Goal: Entertainment & Leisure: Consume media (video, audio)

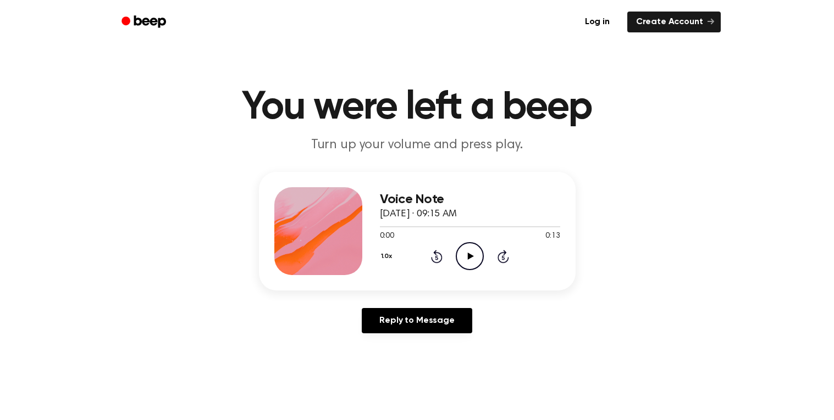
click at [458, 252] on icon "Play Audio" at bounding box center [470, 256] width 28 height 28
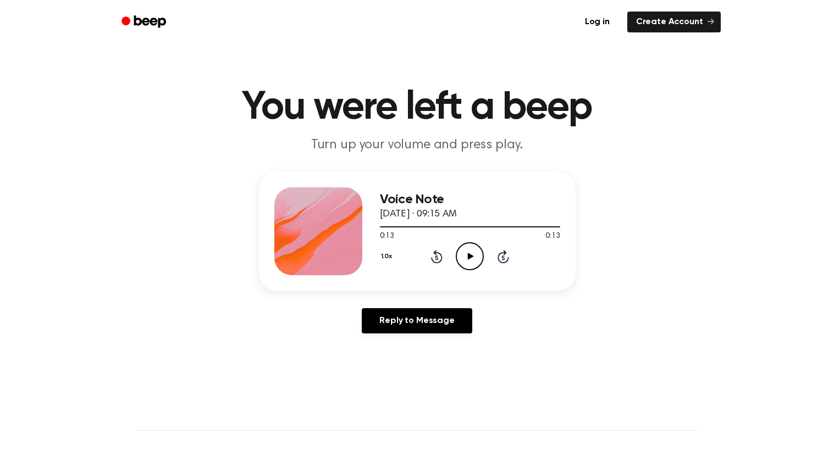
click at [461, 258] on icon "Play Audio" at bounding box center [470, 256] width 28 height 28
click at [472, 250] on icon "Play Audio" at bounding box center [470, 256] width 28 height 28
click at [468, 258] on icon at bounding box center [471, 256] width 6 height 7
click at [470, 250] on icon "Play Audio" at bounding box center [470, 256] width 28 height 28
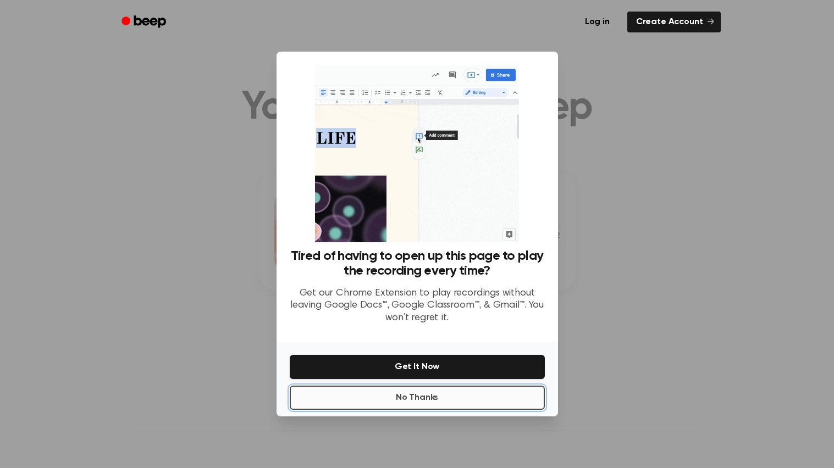
click at [421, 399] on button "No Thanks" at bounding box center [417, 398] width 255 height 24
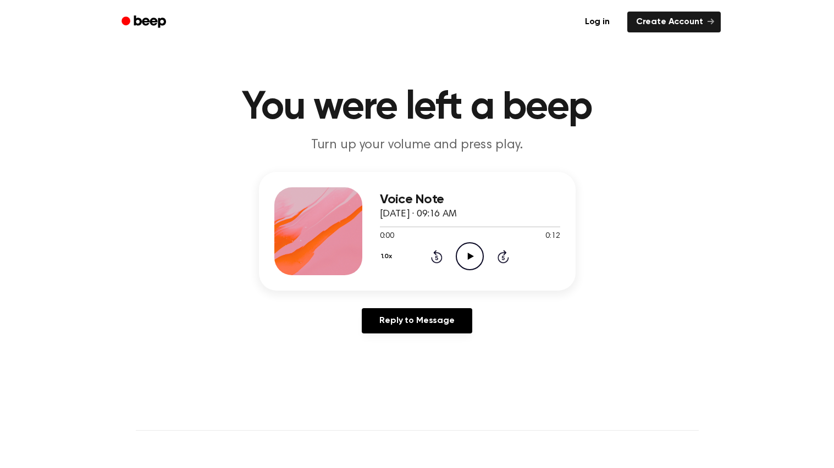
click at [472, 252] on icon "Play Audio" at bounding box center [470, 256] width 28 height 28
click at [473, 251] on icon "Play Audio" at bounding box center [470, 256] width 28 height 28
click at [465, 259] on icon "Play Audio" at bounding box center [470, 256] width 28 height 28
click at [477, 257] on icon "Play Audio" at bounding box center [470, 256] width 28 height 28
click at [459, 248] on icon "Play Audio" at bounding box center [470, 256] width 28 height 28
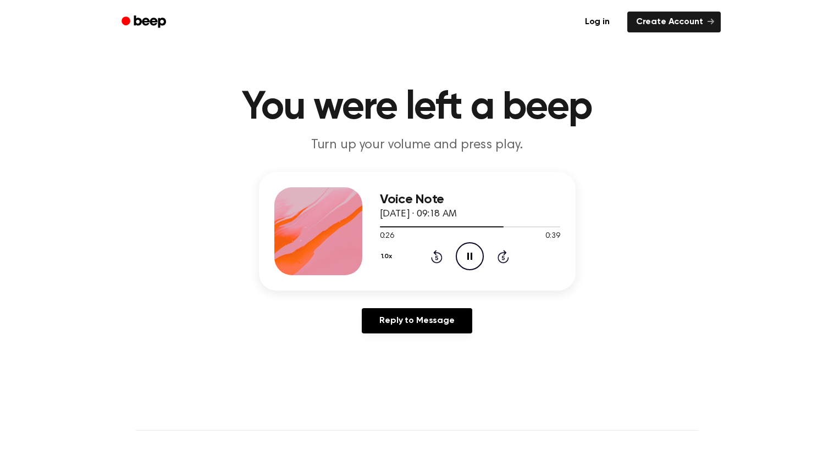
click at [432, 259] on icon at bounding box center [437, 256] width 12 height 13
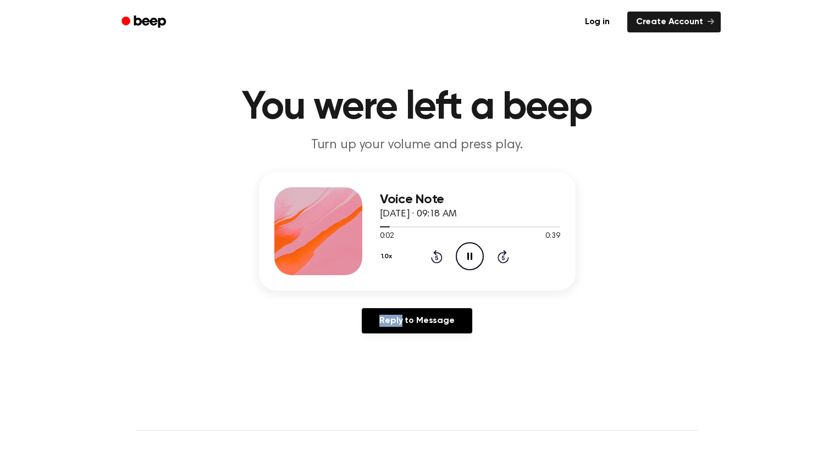
click at [432, 259] on icon at bounding box center [437, 256] width 12 height 13
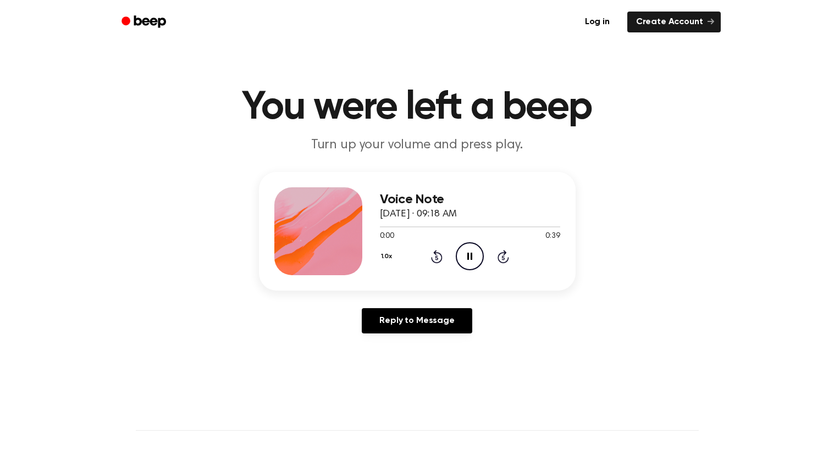
click at [432, 259] on icon at bounding box center [437, 256] width 12 height 13
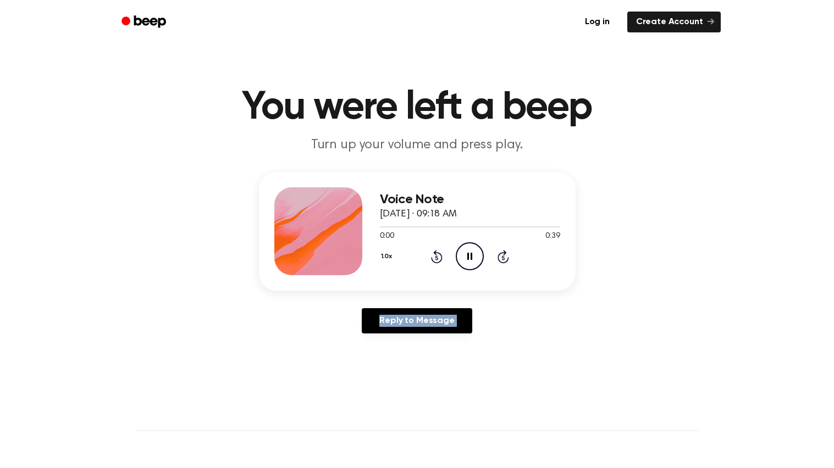
click at [432, 259] on icon at bounding box center [437, 256] width 12 height 13
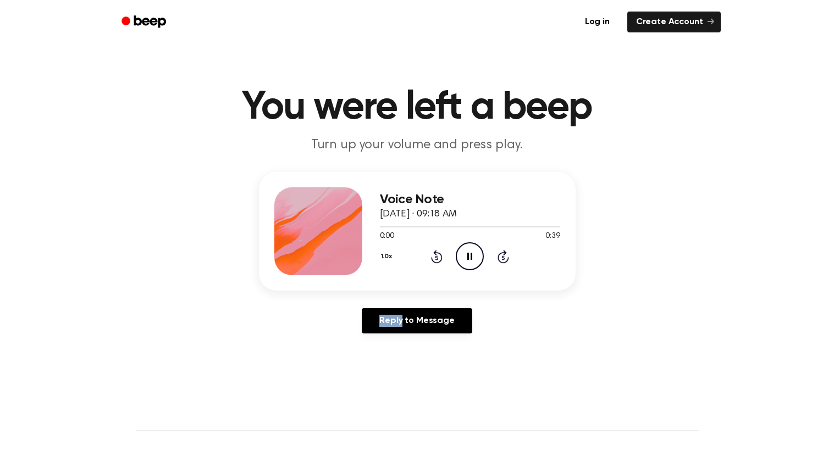
click at [432, 259] on icon at bounding box center [437, 256] width 12 height 13
click at [472, 257] on icon at bounding box center [469, 256] width 5 height 7
click at [439, 256] on icon "Rewind 5 seconds" at bounding box center [436, 257] width 12 height 14
click at [461, 252] on icon "Play Audio" at bounding box center [470, 256] width 28 height 28
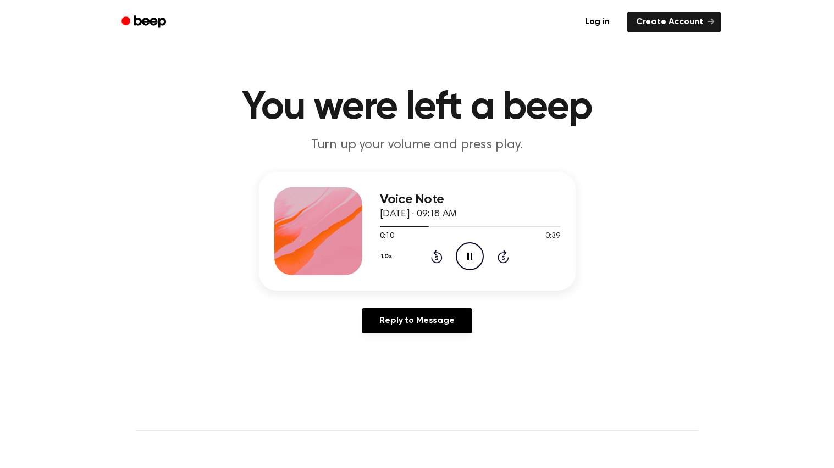
click at [464, 253] on icon "Pause Audio" at bounding box center [470, 256] width 28 height 28
click at [464, 253] on icon "Play Audio" at bounding box center [470, 256] width 28 height 28
click at [464, 253] on icon "Pause Audio" at bounding box center [470, 256] width 28 height 28
click at [474, 259] on icon "Play Audio" at bounding box center [470, 256] width 28 height 28
click at [472, 258] on icon "Play Audio" at bounding box center [470, 256] width 28 height 28
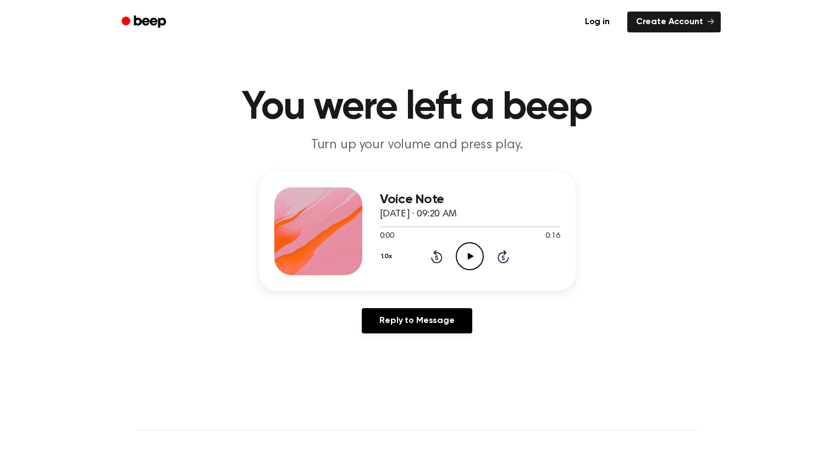
click at [472, 244] on icon "Play Audio" at bounding box center [470, 256] width 28 height 28
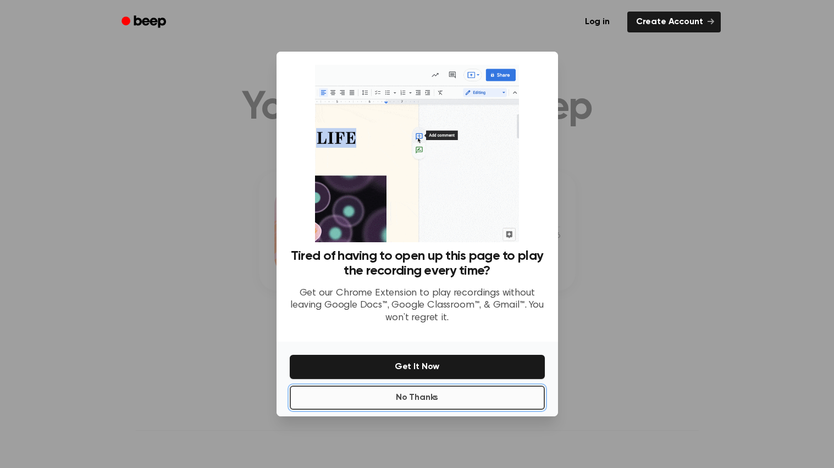
click at [431, 397] on button "No Thanks" at bounding box center [417, 398] width 255 height 24
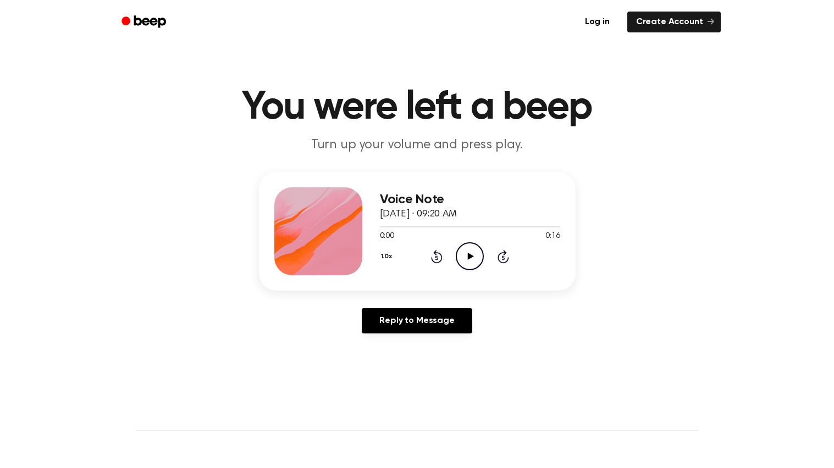
click at [466, 254] on icon "Play Audio" at bounding box center [470, 256] width 28 height 28
click at [465, 259] on icon "Play Audio" at bounding box center [470, 256] width 28 height 28
click at [462, 255] on icon "Play Audio" at bounding box center [470, 256] width 28 height 28
click at [473, 258] on icon "Play Audio" at bounding box center [470, 256] width 28 height 28
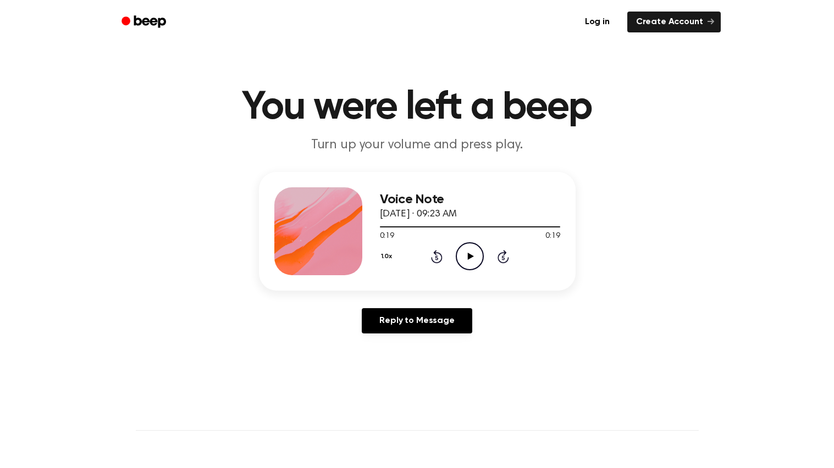
click at [473, 258] on icon "Play Audio" at bounding box center [470, 256] width 28 height 28
click at [477, 253] on icon "Play Audio" at bounding box center [470, 256] width 28 height 28
click at [473, 253] on icon "Play Audio" at bounding box center [470, 256] width 28 height 28
click at [472, 259] on icon "Play Audio" at bounding box center [470, 256] width 28 height 28
click at [463, 263] on icon "Play Audio" at bounding box center [470, 256] width 28 height 28
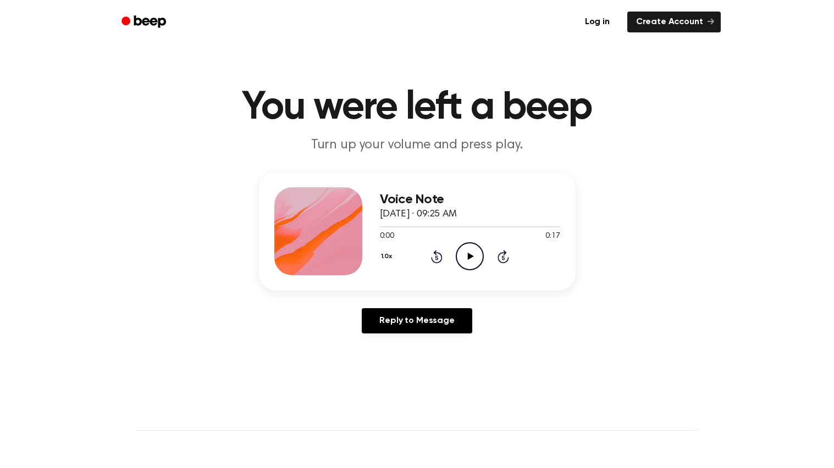
click at [470, 250] on icon "Play Audio" at bounding box center [470, 256] width 28 height 28
click at [462, 255] on icon "Play Audio" at bounding box center [470, 256] width 28 height 28
click at [475, 258] on icon "Play Audio" at bounding box center [470, 256] width 28 height 28
